Goal: Browse casually: Explore the website without a specific task or goal

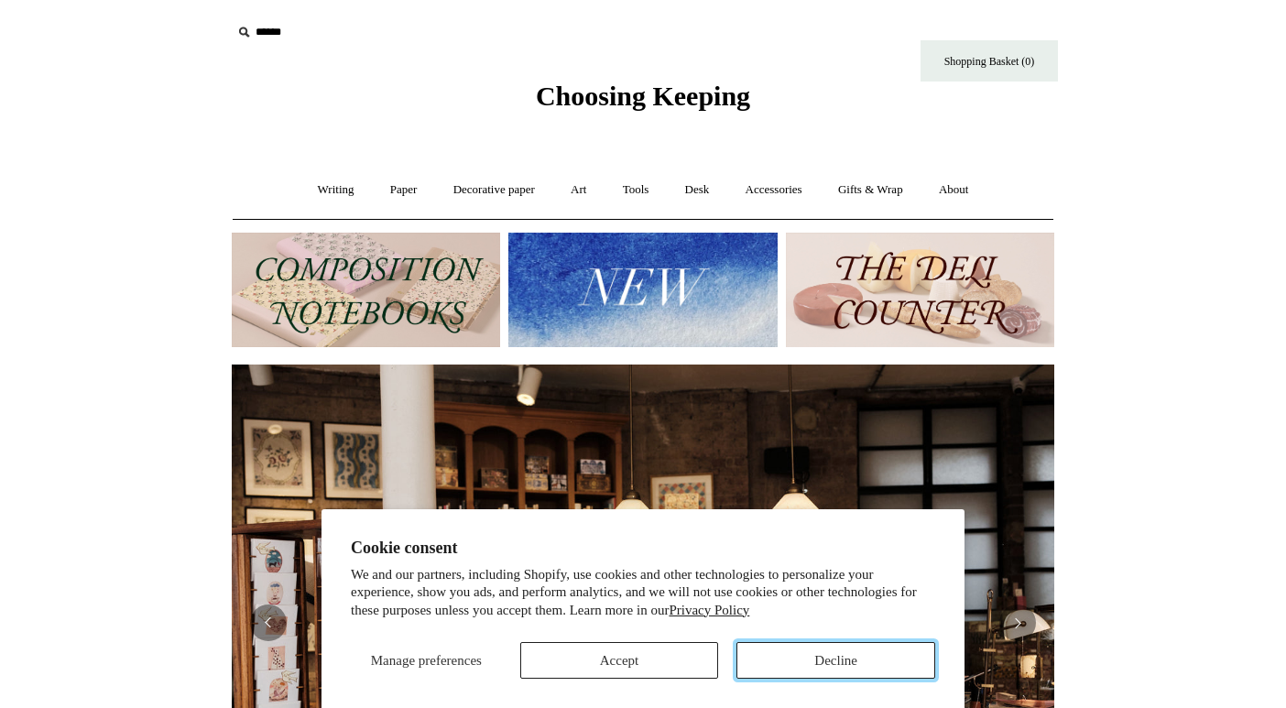
click at [810, 655] on button "Decline" at bounding box center [835, 660] width 199 height 37
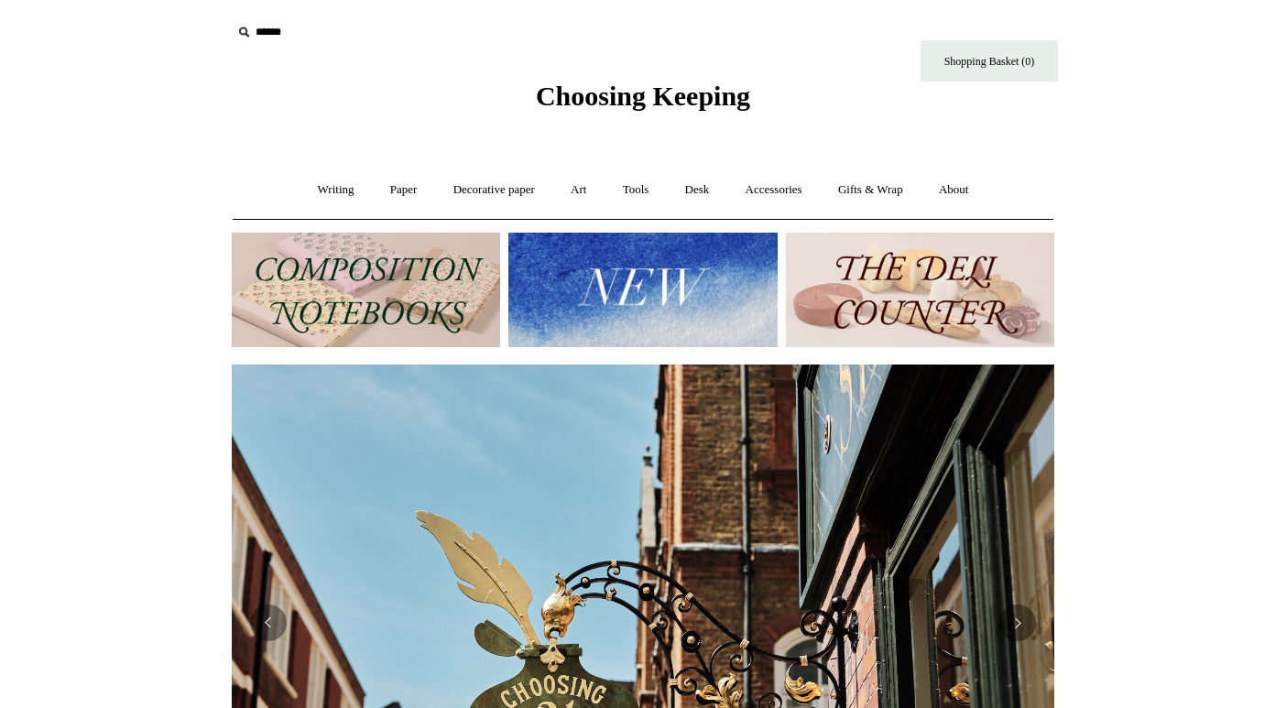
scroll to position [0, 822]
click at [908, 308] on img at bounding box center [920, 290] width 268 height 114
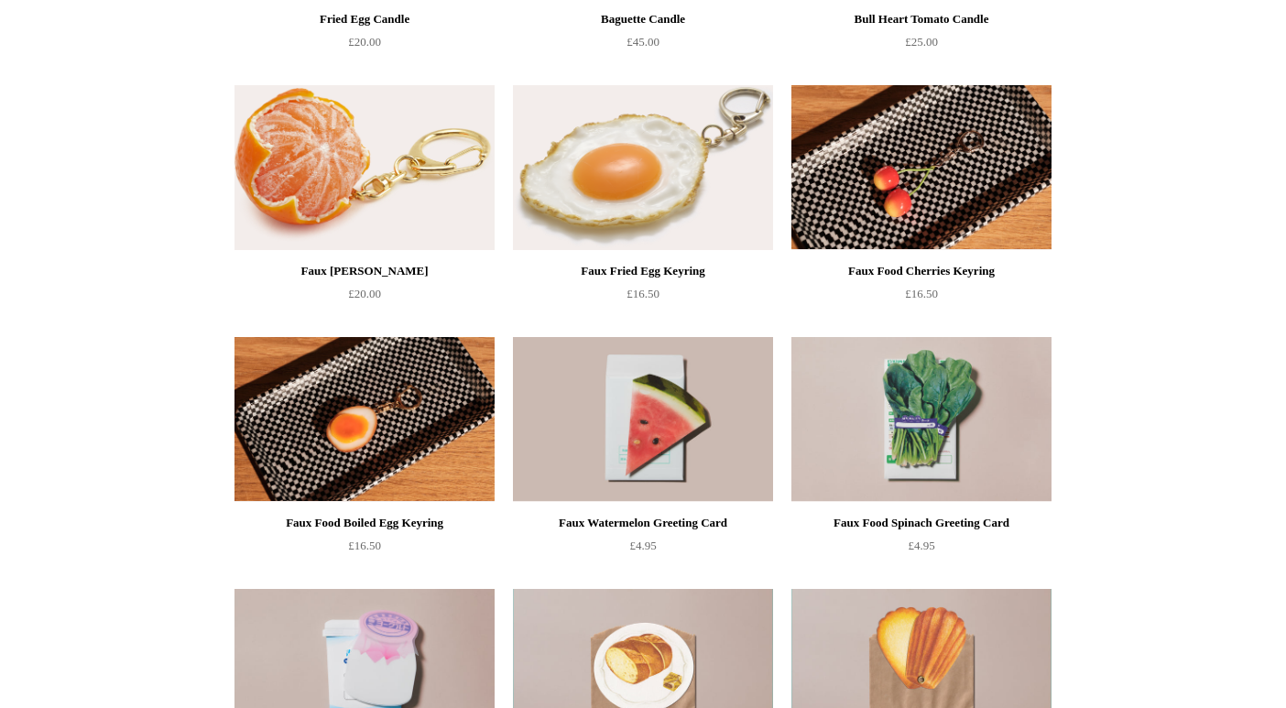
scroll to position [624, 0]
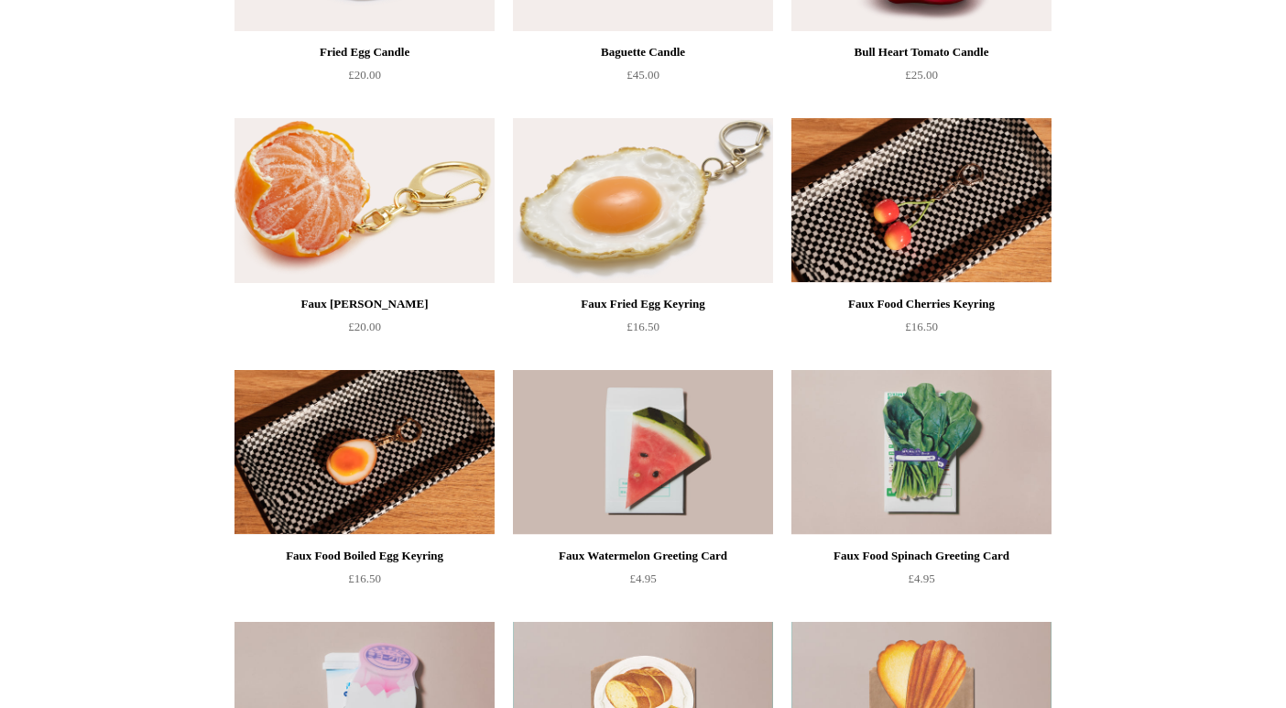
click at [887, 264] on img at bounding box center [921, 200] width 260 height 165
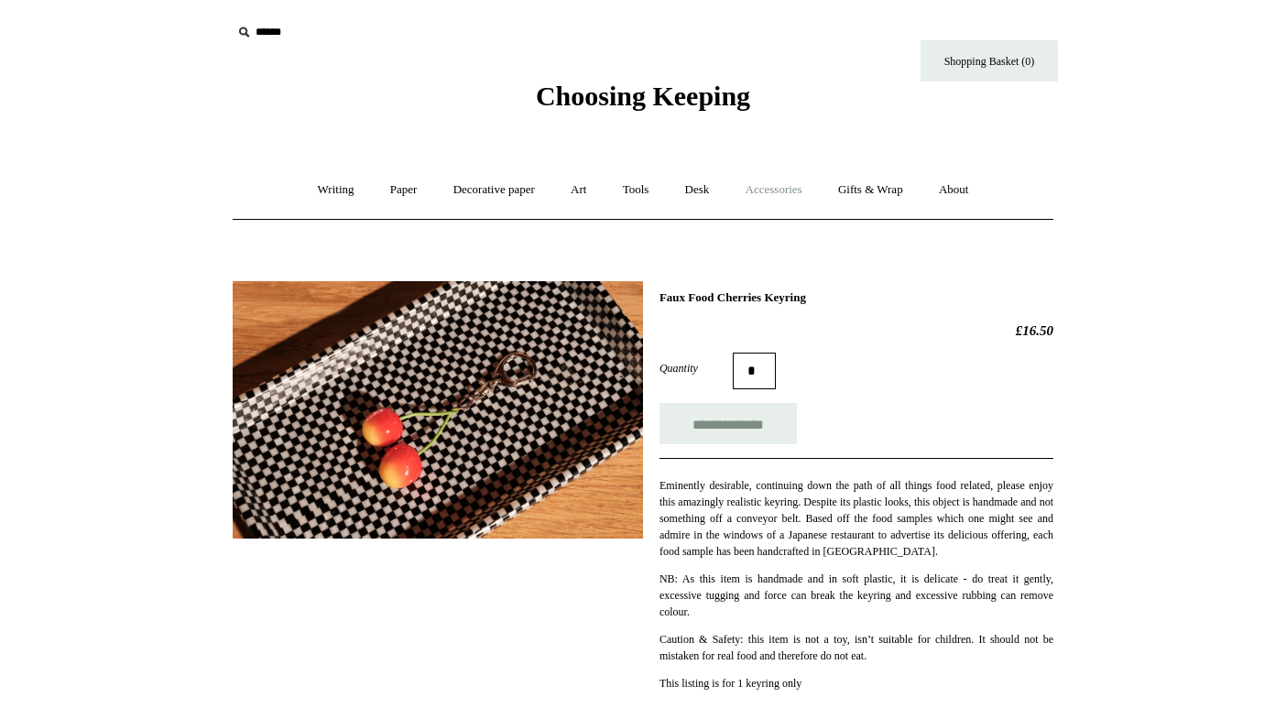
click at [774, 196] on link "Accessories +" at bounding box center [774, 190] width 90 height 49
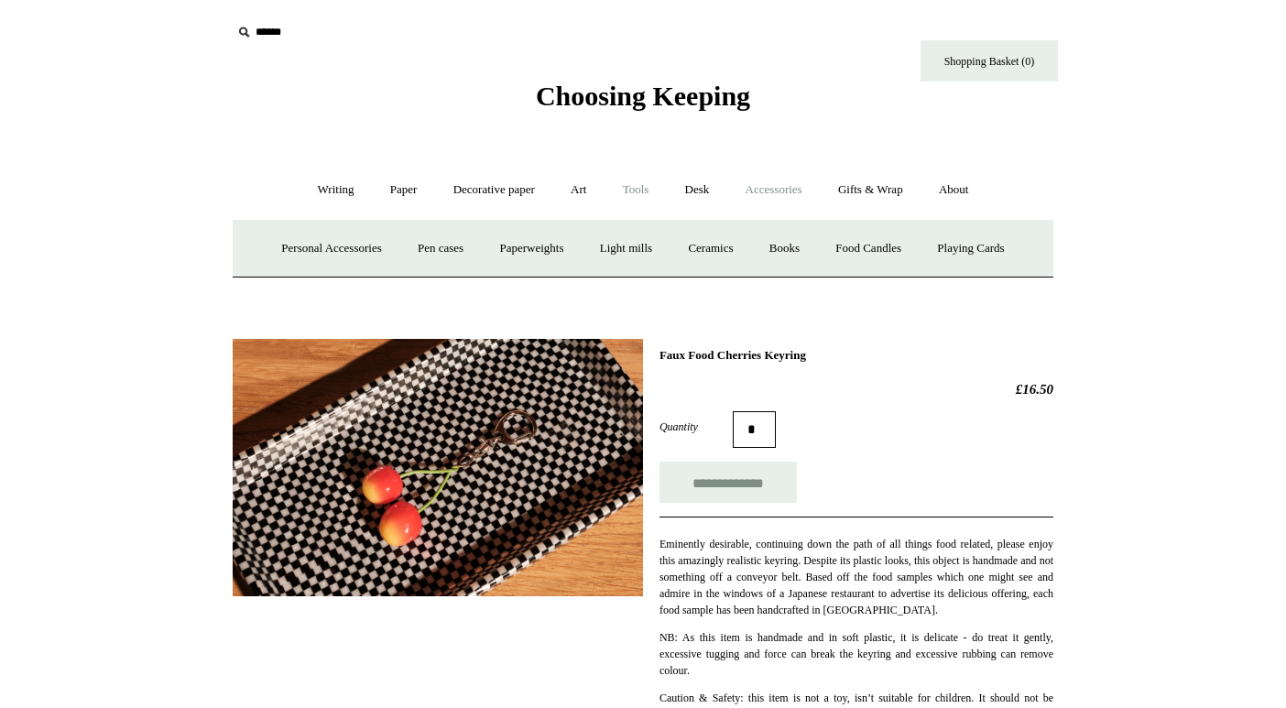
click at [635, 191] on link "Tools +" at bounding box center [636, 190] width 60 height 49
click at [462, 246] on link "Clips +" at bounding box center [470, 248] width 58 height 49
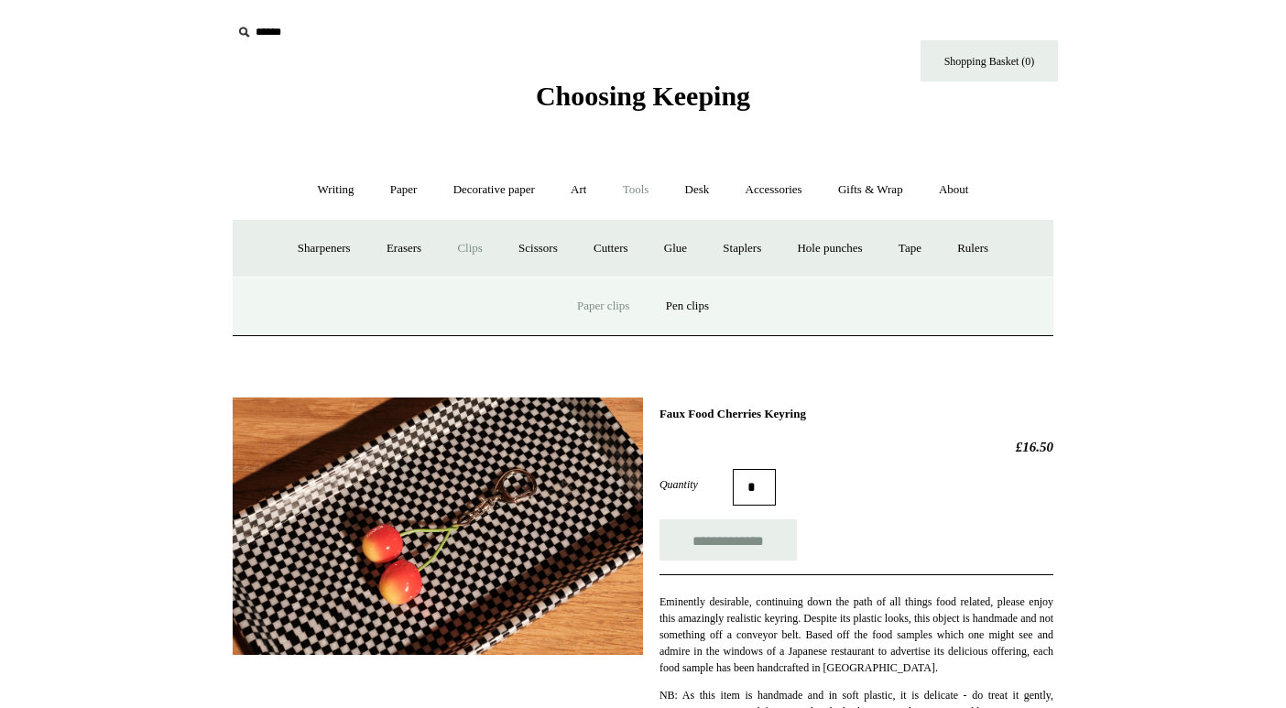
click at [622, 303] on link "Paper clips" at bounding box center [602, 306] width 85 height 49
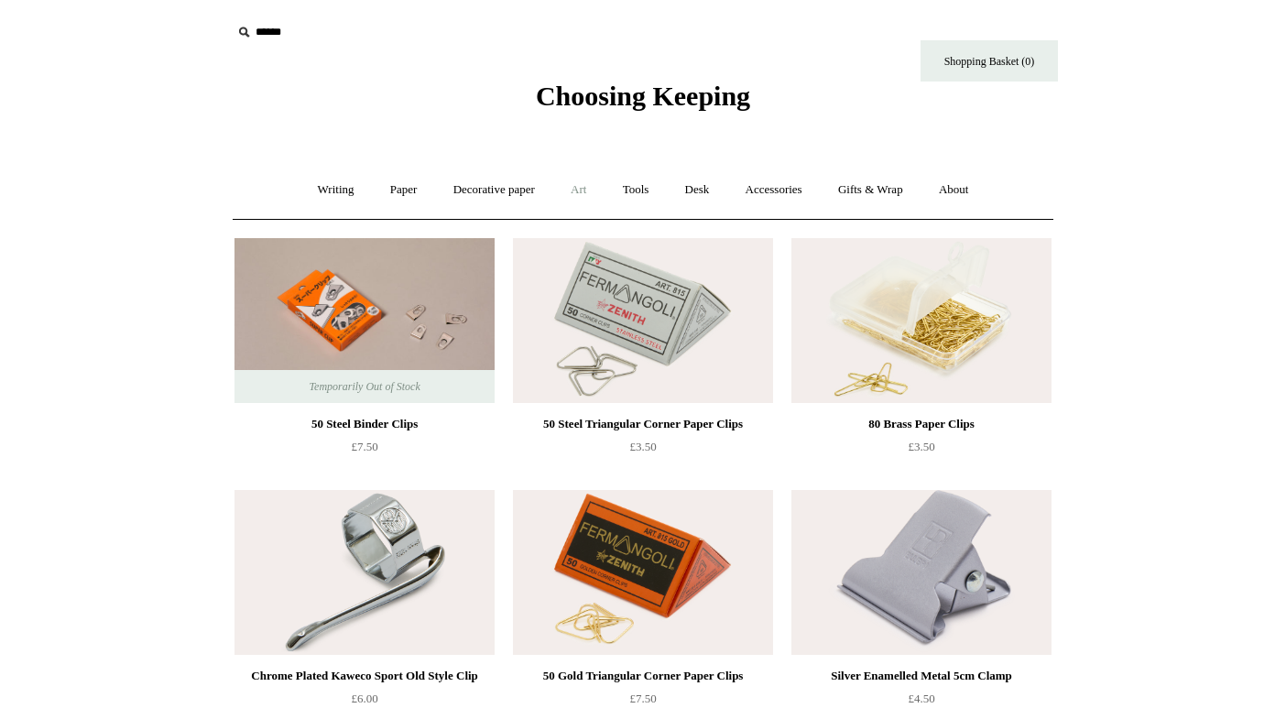
click at [576, 187] on link "Art +" at bounding box center [578, 190] width 49 height 49
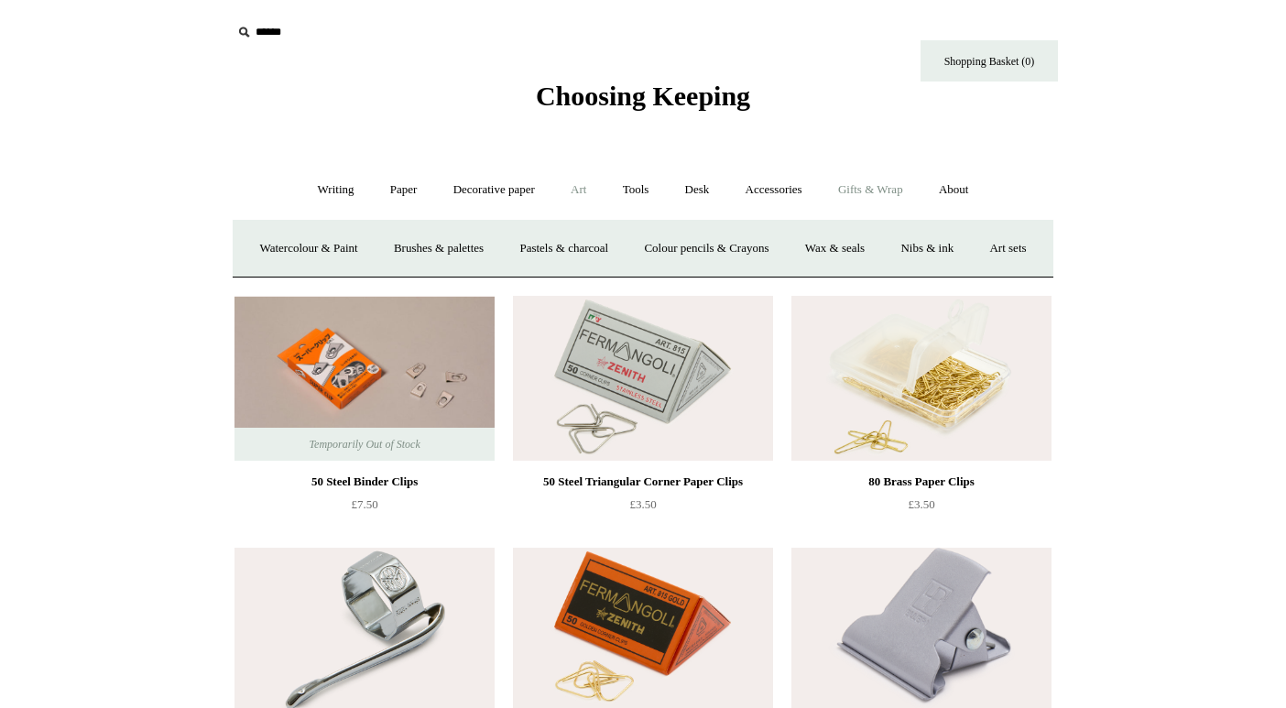
click at [874, 192] on link "Gifts & Wrap +" at bounding box center [870, 190] width 98 height 49
click at [593, 249] on link "Ribbon 🎀" at bounding box center [592, 248] width 86 height 49
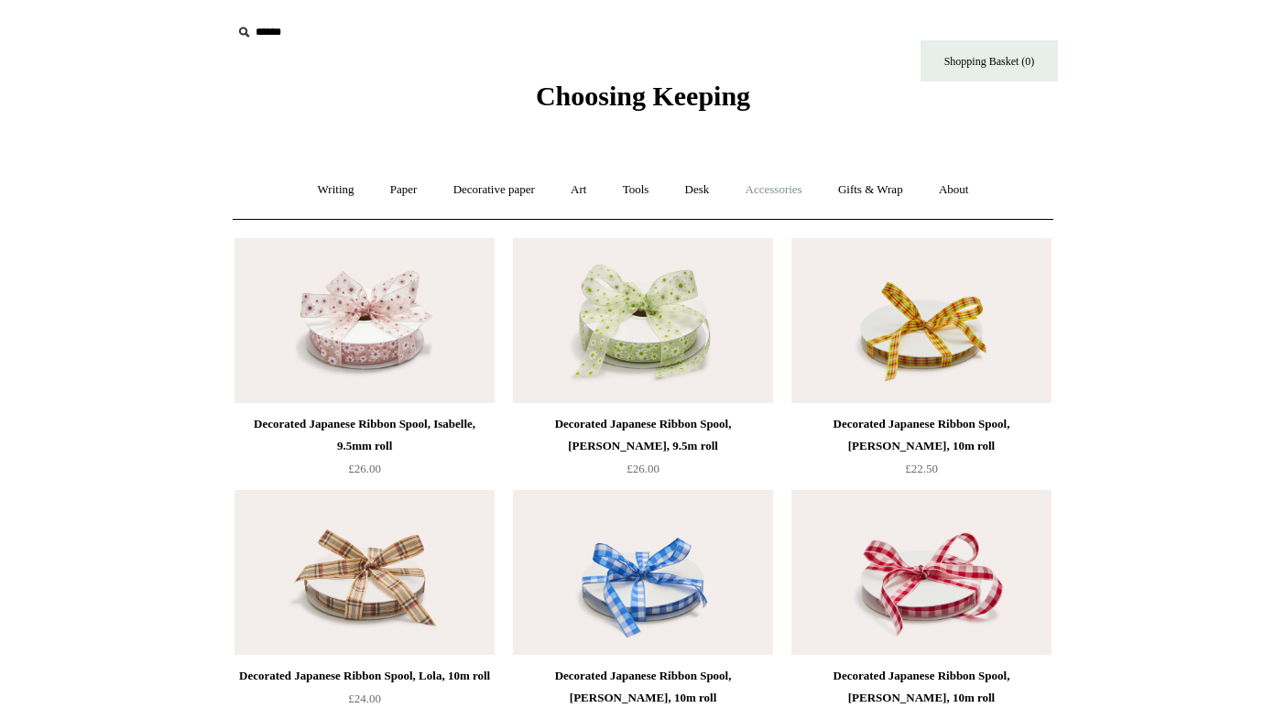
click at [775, 195] on link "Accessories +" at bounding box center [774, 190] width 90 height 49
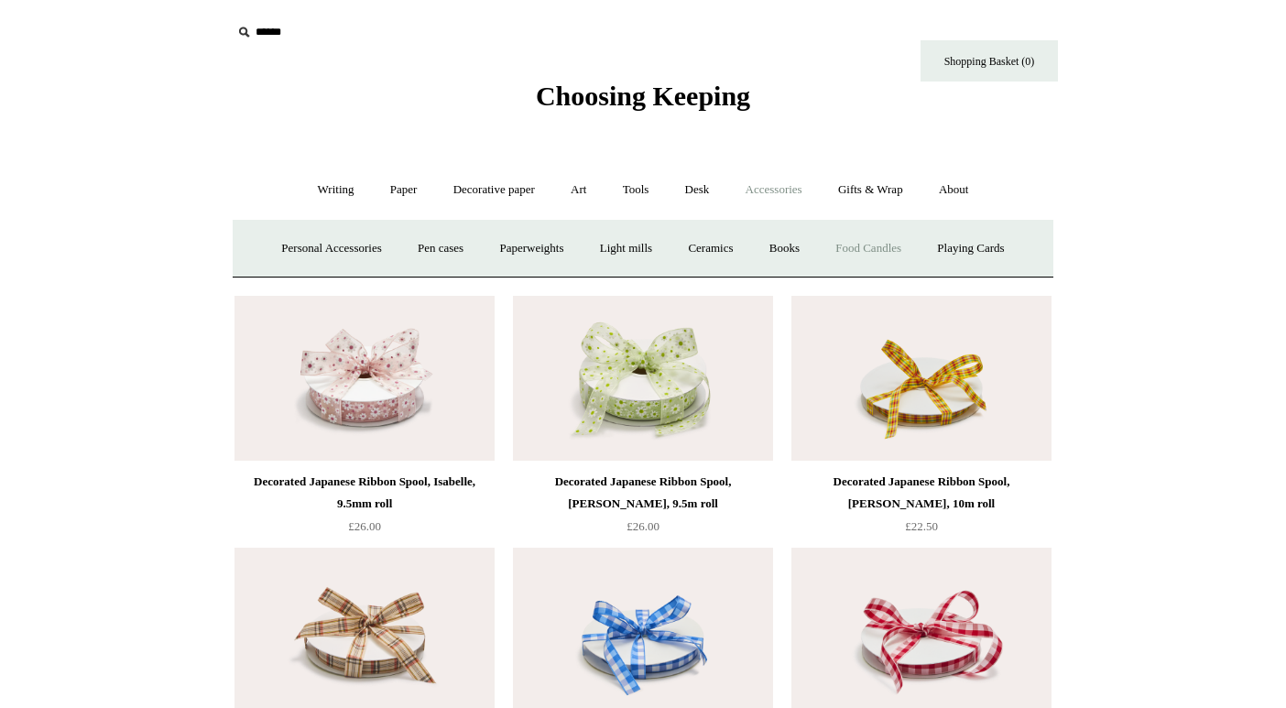
click at [909, 247] on link "Food Candles" at bounding box center [868, 248] width 99 height 49
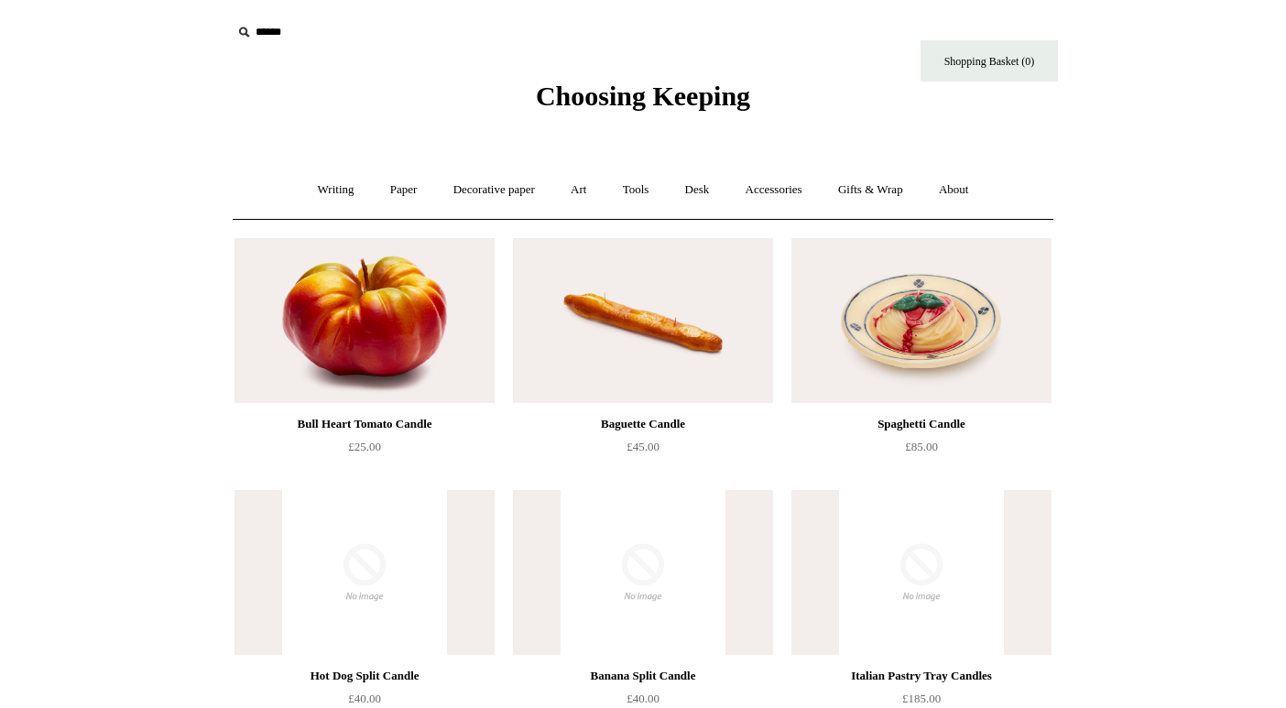
click at [284, 39] on input "text" at bounding box center [344, 33] width 225 height 34
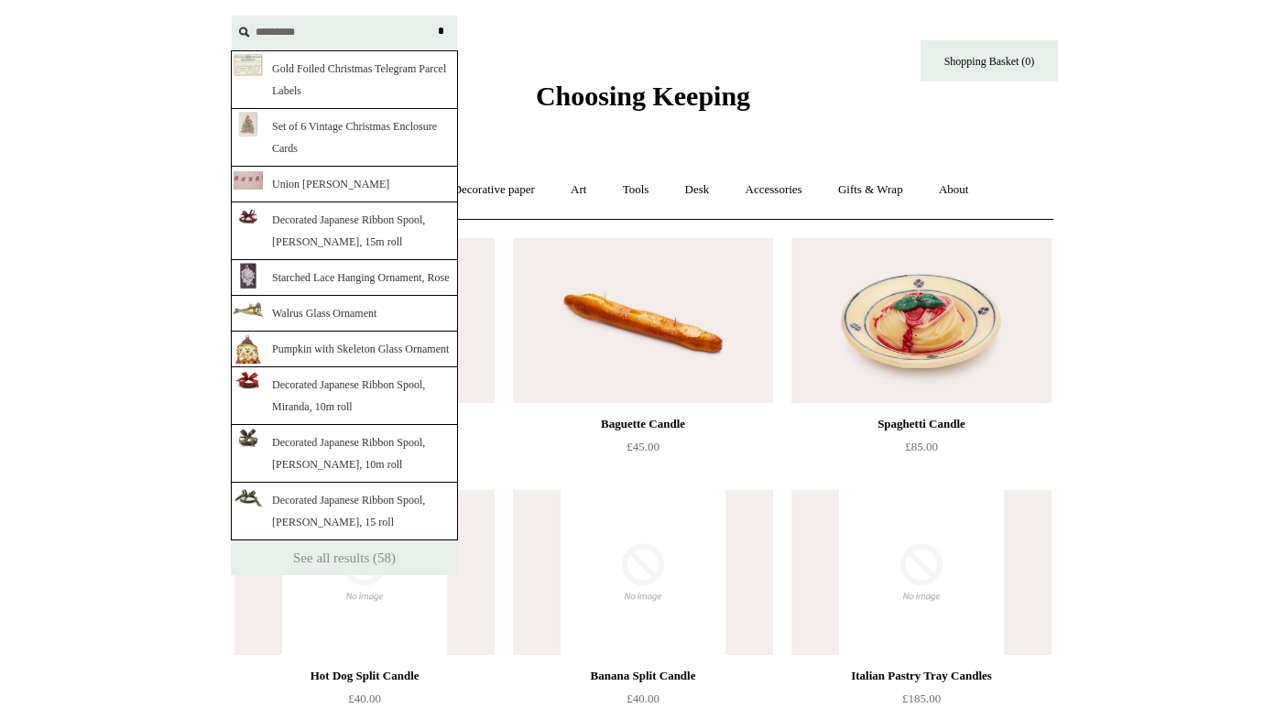
type input "*********"
click at [319, 70] on link "Gold Foiled Christmas Telegram Parcel Labels" at bounding box center [344, 79] width 227 height 59
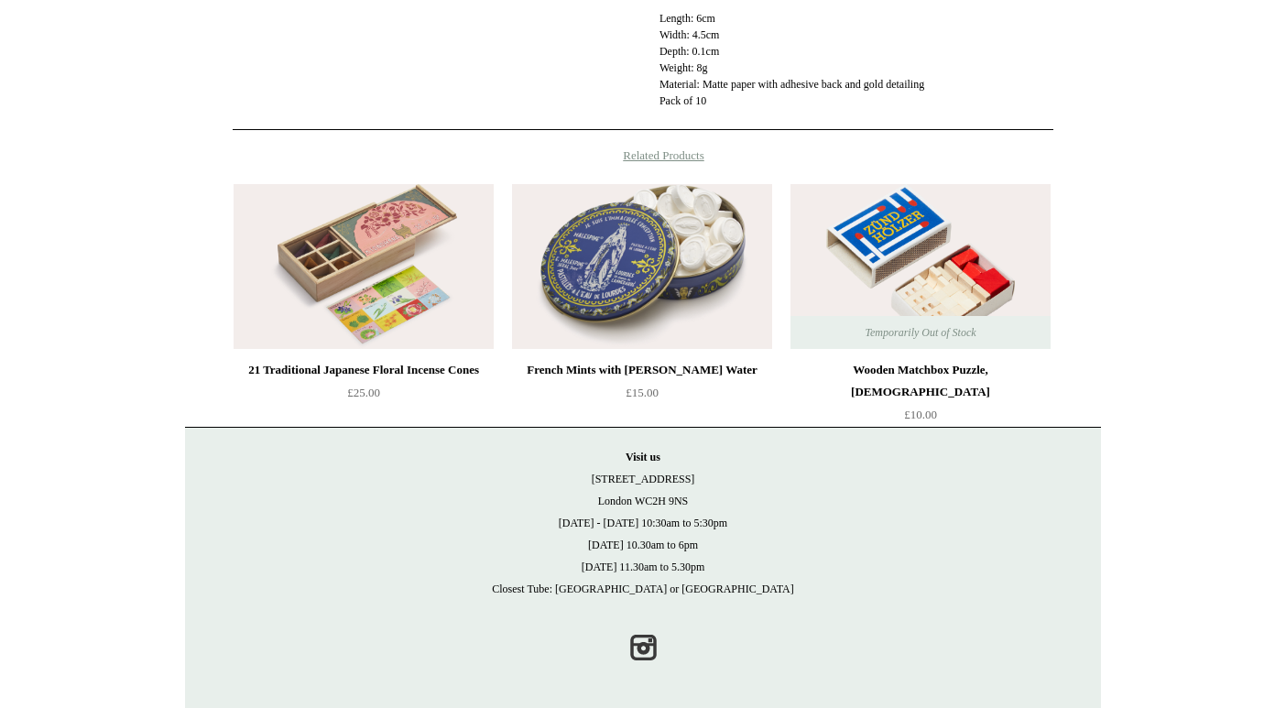
scroll to position [612, 0]
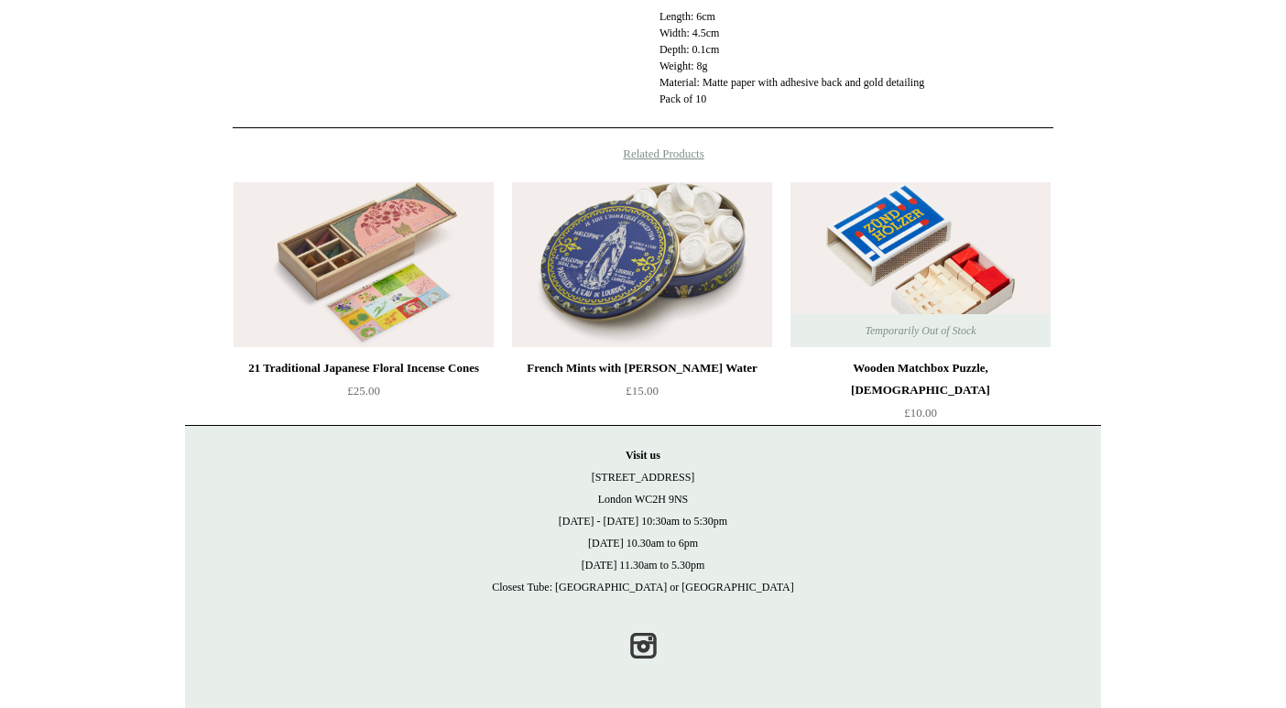
click at [660, 379] on div "French Mints with [PERSON_NAME] Water" at bounding box center [642, 368] width 251 height 22
